Goal: Information Seeking & Learning: Learn about a topic

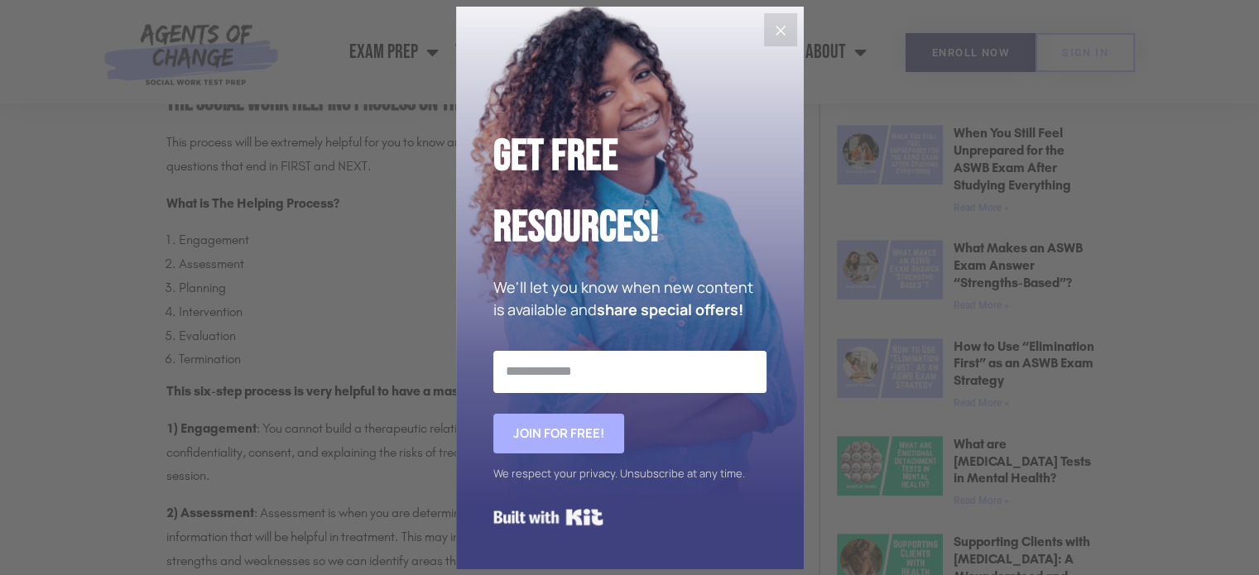
scroll to position [994, 0]
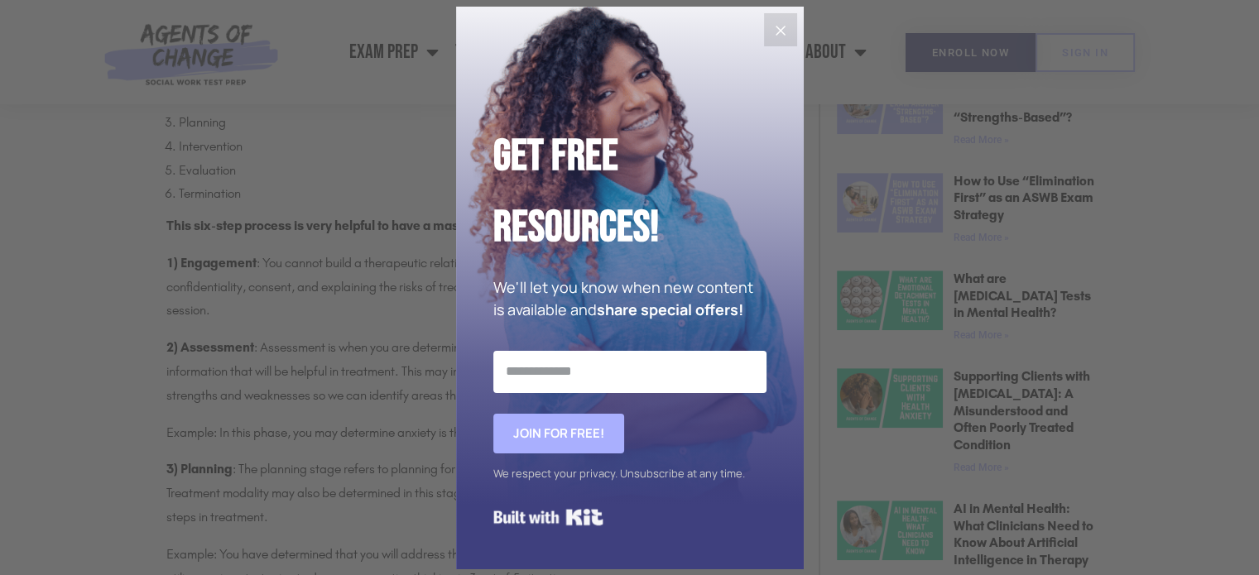
click at [780, 29] on icon "Close" at bounding box center [781, 31] width 20 height 20
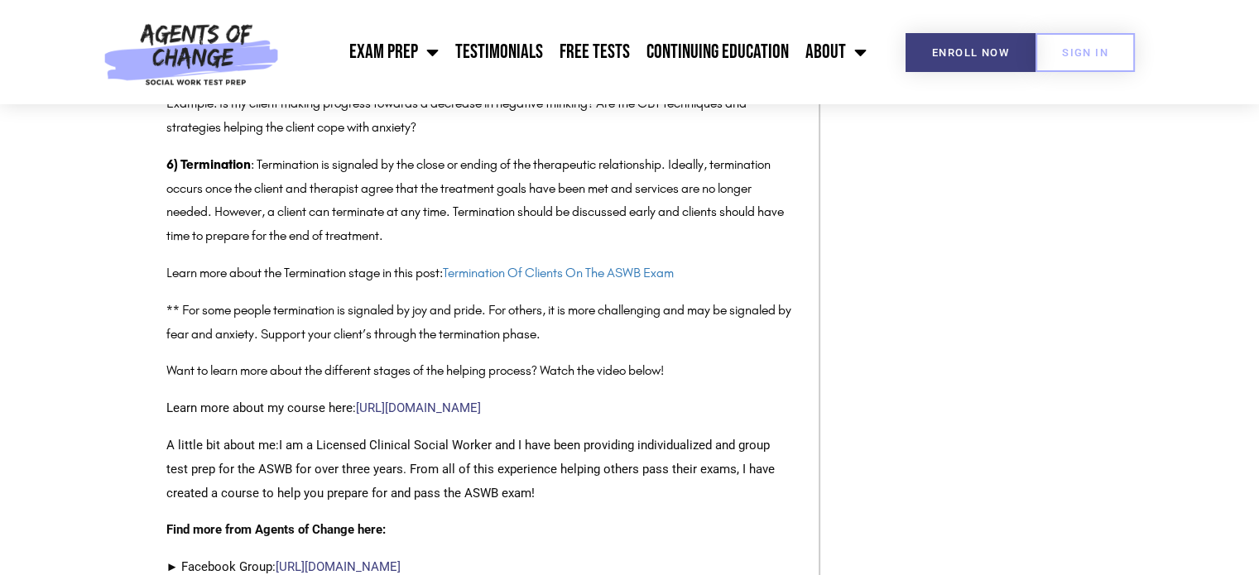
scroll to position [1822, 0]
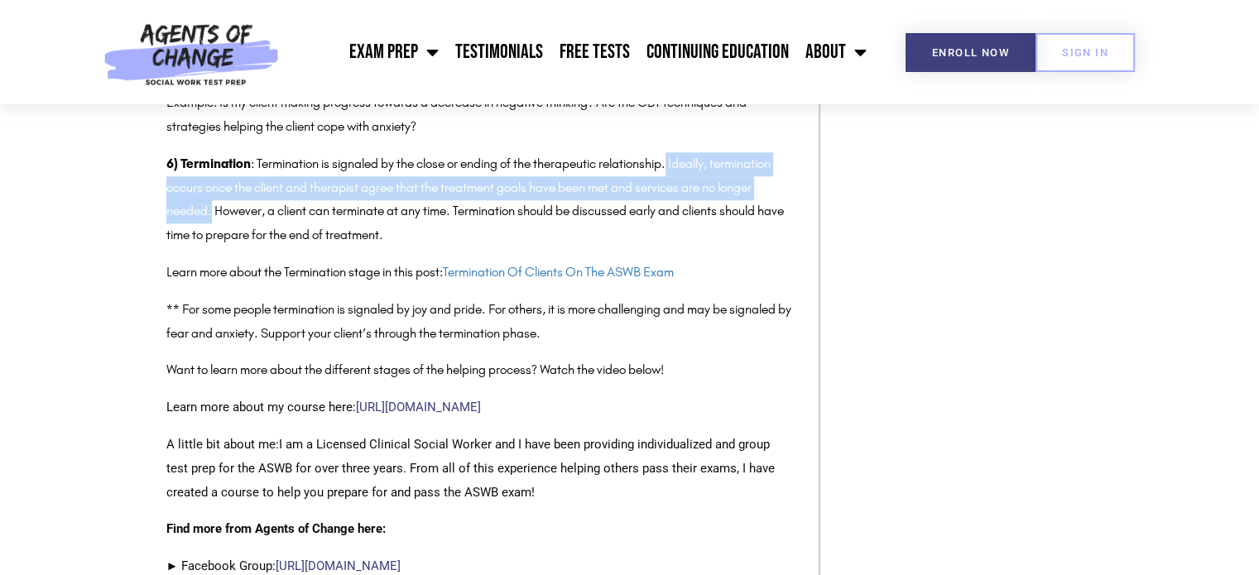
drag, startPoint x: 676, startPoint y: 165, endPoint x: 215, endPoint y: 221, distance: 463.8
click at [214, 221] on p "6) Termination : Termination is signaled by the close or ending of the therapeu…" at bounding box center [480, 199] width 628 height 95
copy p "Ideally, termination occurs once the client and therapist agree that the treatm…"
click at [503, 269] on link "Termination Of Clients On The ASWB Exam" at bounding box center [558, 272] width 231 height 16
